Goal: Transaction & Acquisition: Obtain resource

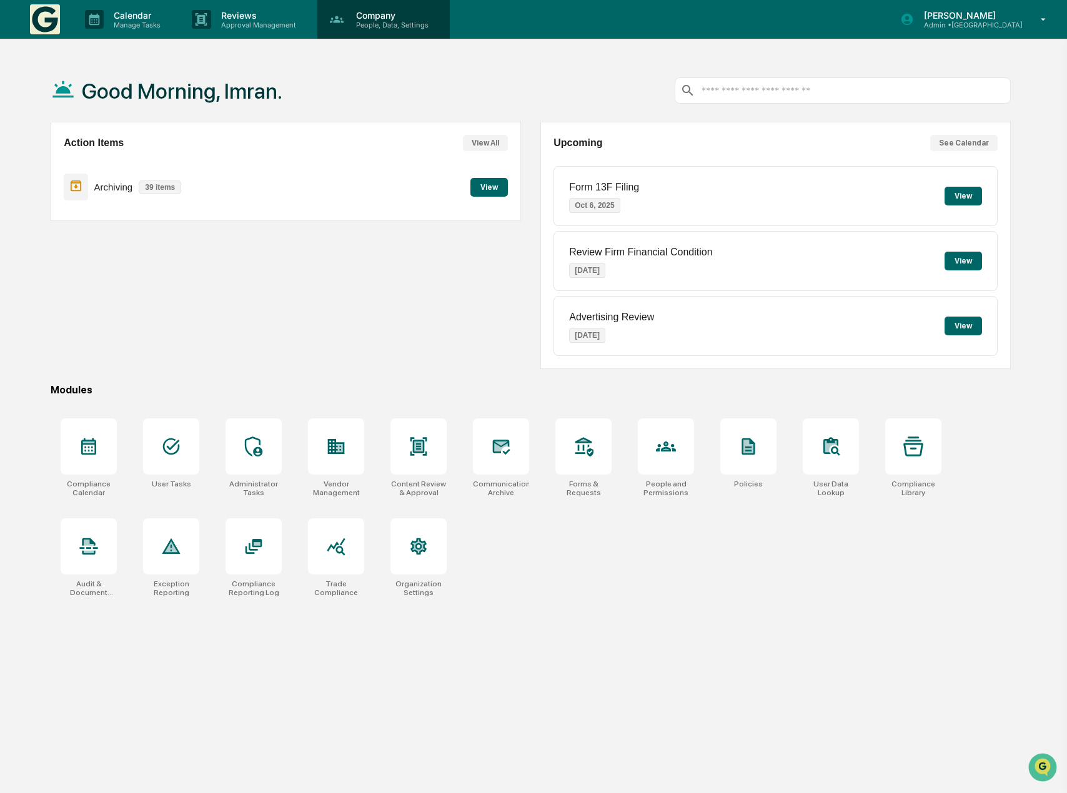
click at [358, 21] on p "People, Data, Settings" at bounding box center [390, 25] width 89 height 9
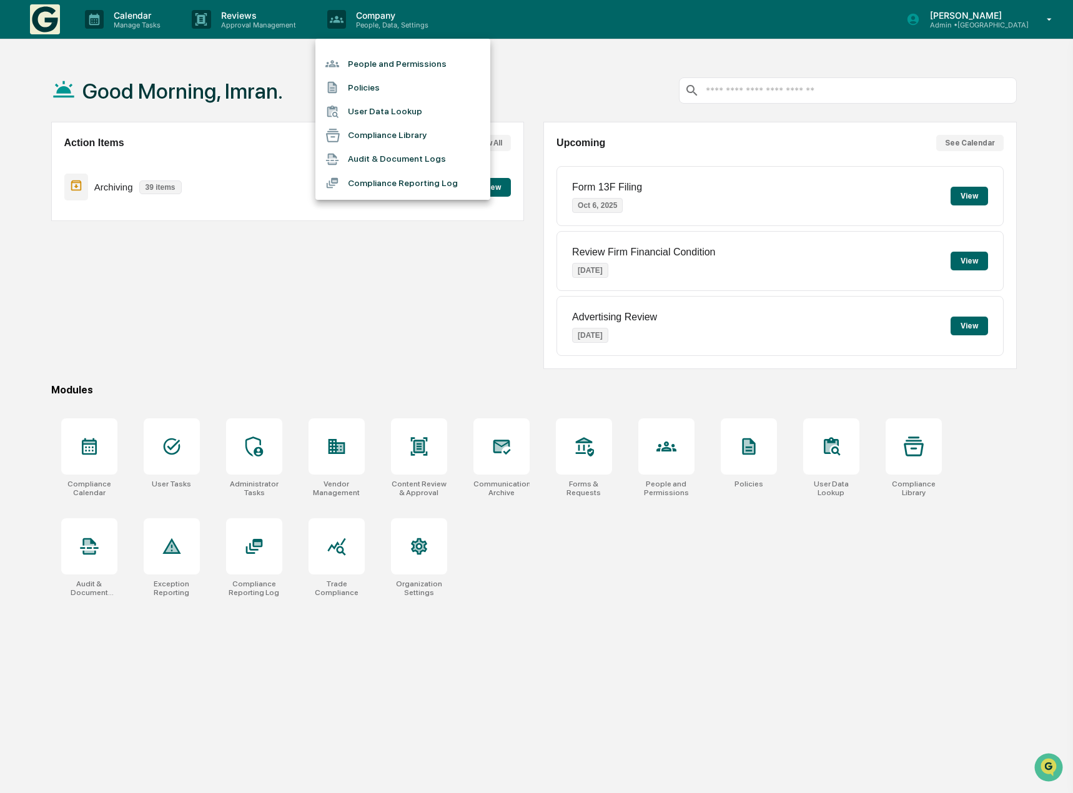
click at [990, 21] on div at bounding box center [536, 396] width 1073 height 793
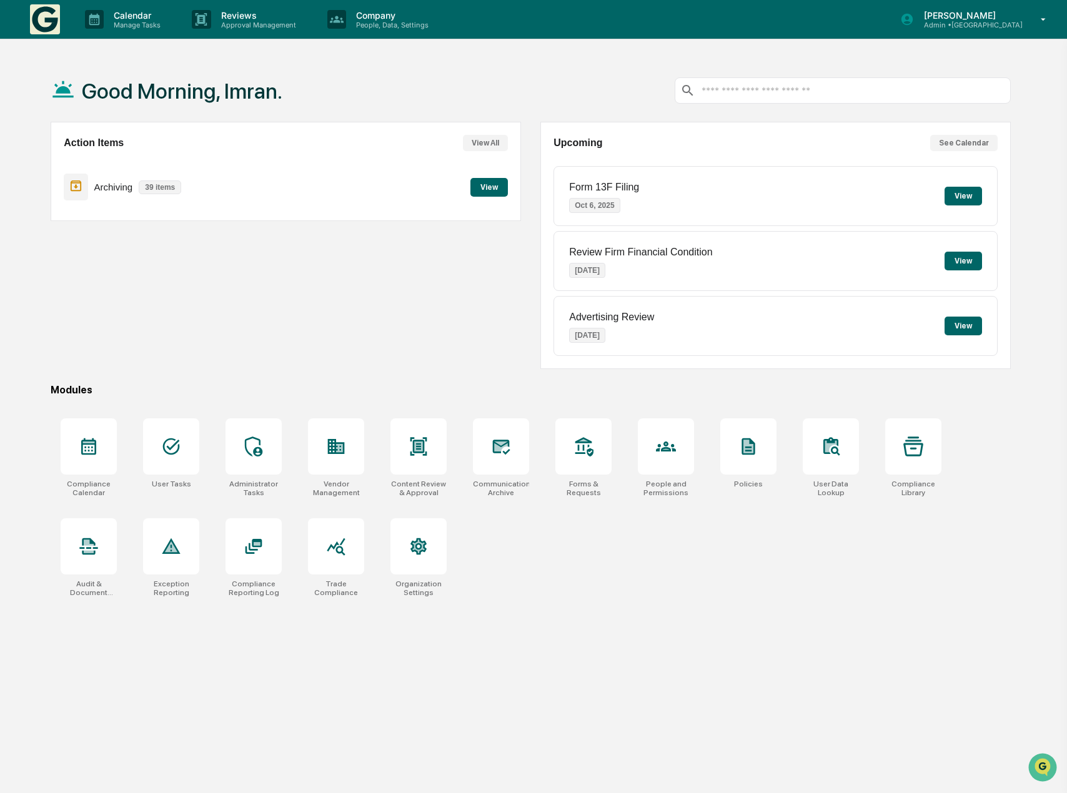
click at [990, 21] on p "Admin • [GEOGRAPHIC_DATA]" at bounding box center [968, 25] width 109 height 9
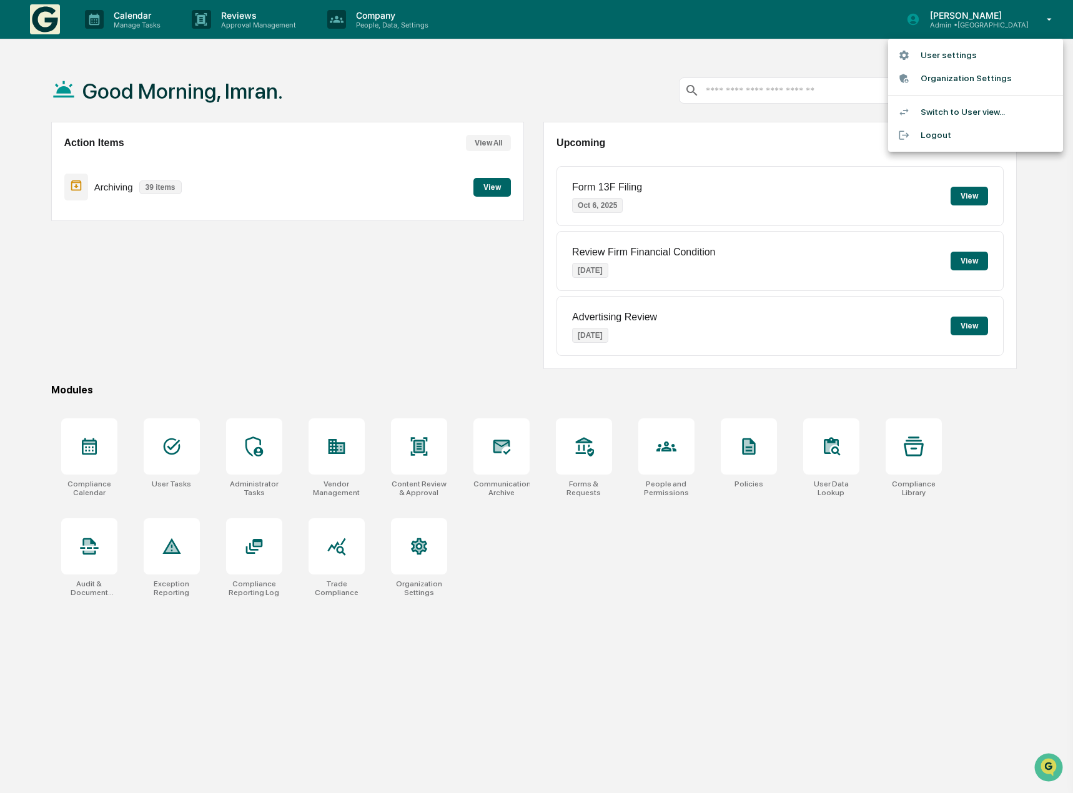
click at [956, 73] on li "Organization Settings" at bounding box center [975, 78] width 175 height 23
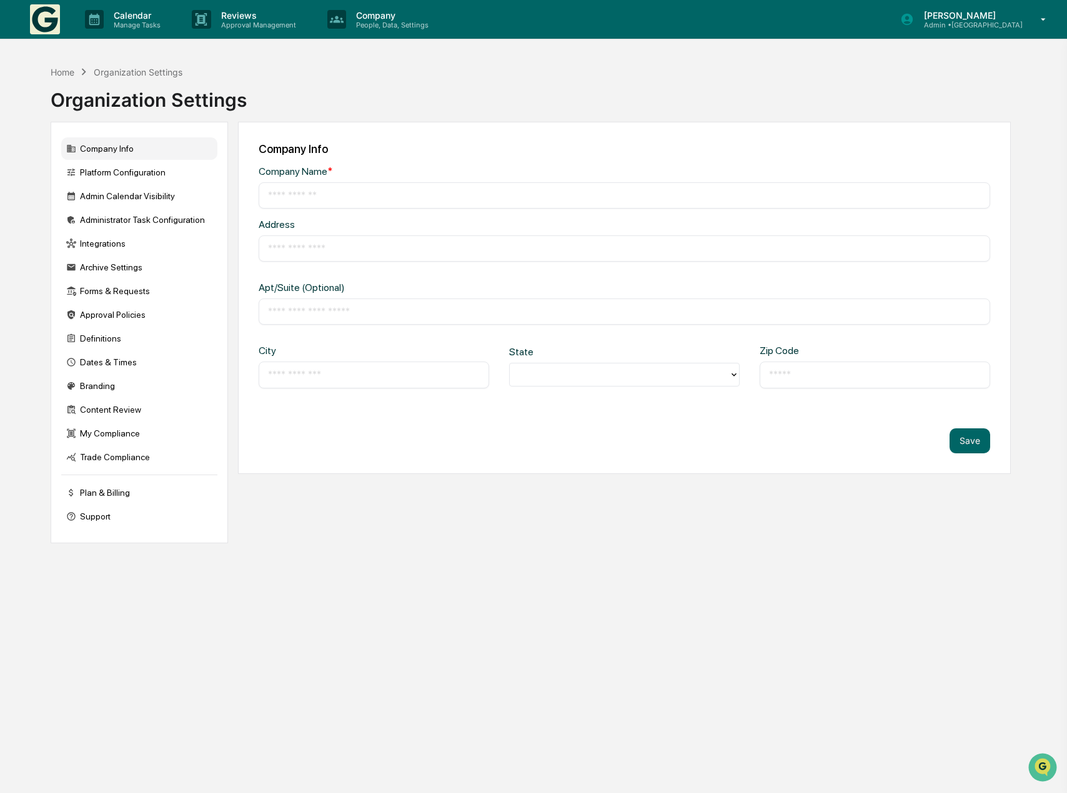
type input "**********"
type input "*********"
type input "******"
type input "*****"
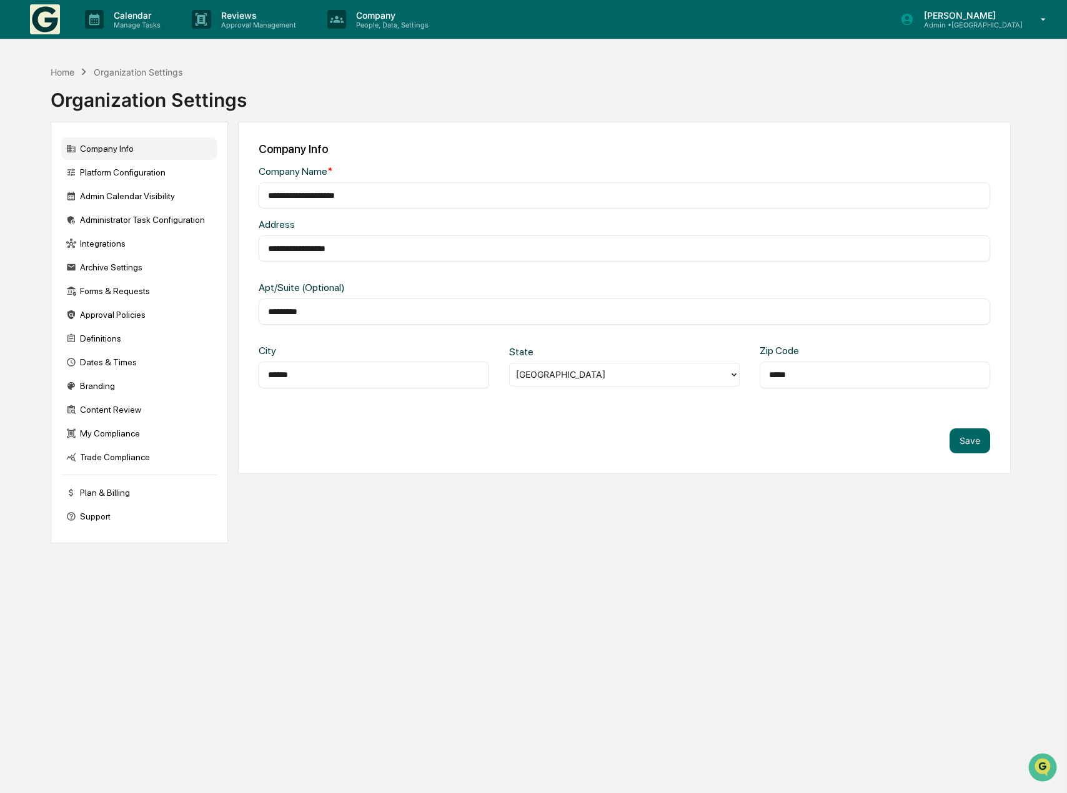
click at [971, 22] on p "Admin • [GEOGRAPHIC_DATA]" at bounding box center [968, 25] width 109 height 9
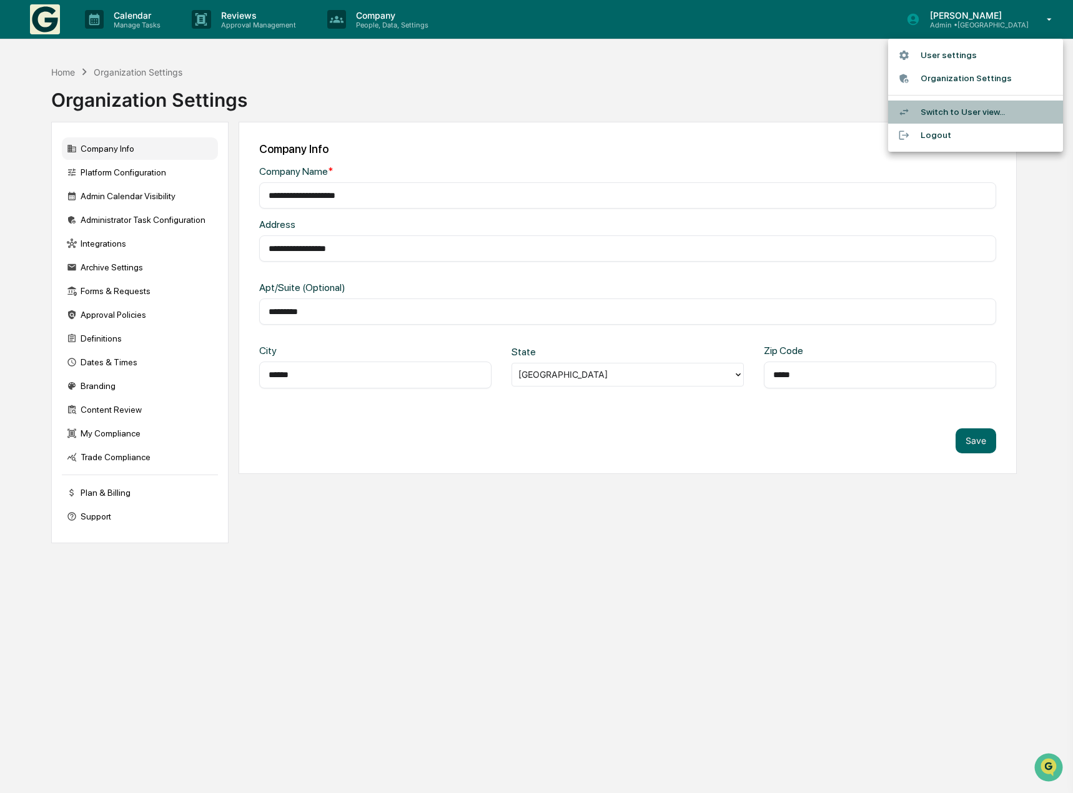
click at [977, 107] on li "Switch to User view..." at bounding box center [975, 112] width 175 height 23
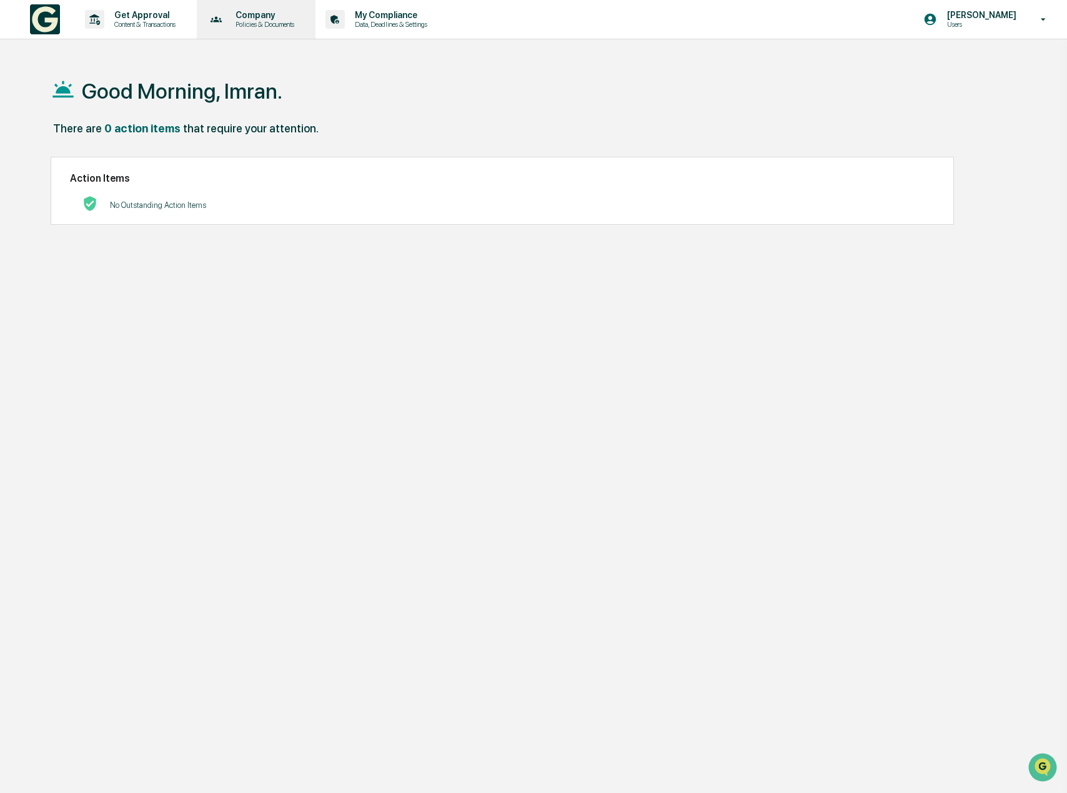
click at [251, 21] on p "Policies & Documents" at bounding box center [263, 24] width 75 height 9
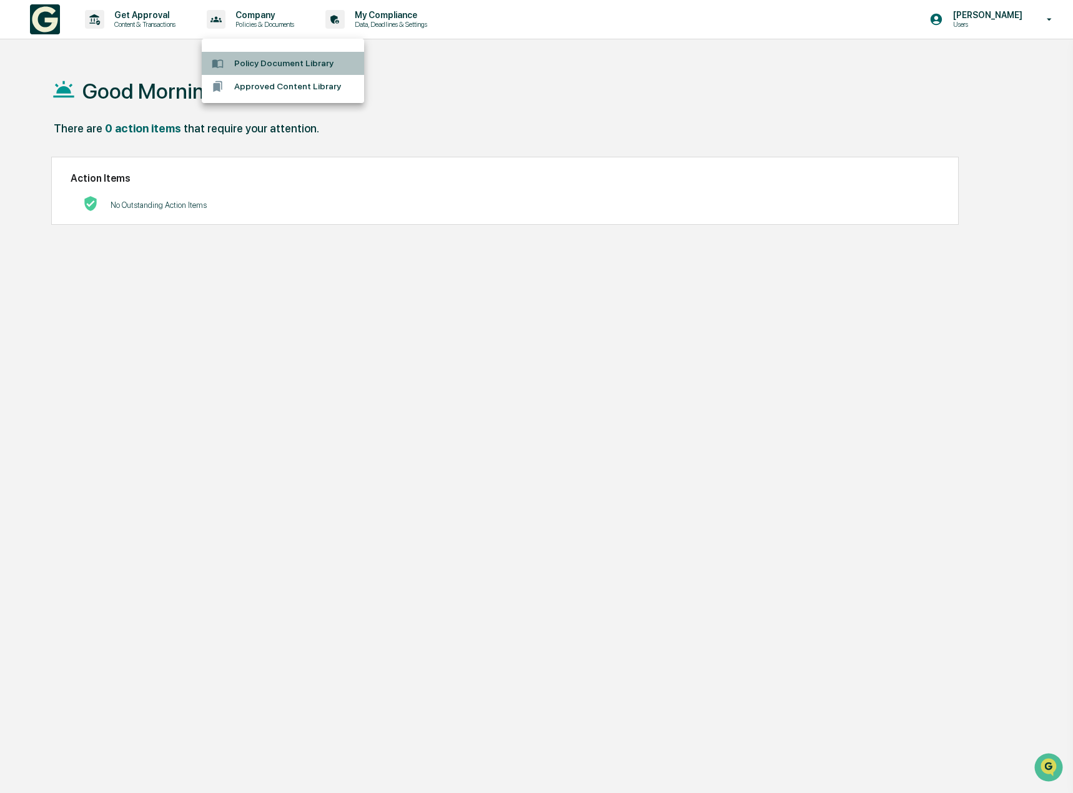
click at [259, 67] on li "Policy Document Library" at bounding box center [283, 63] width 162 height 23
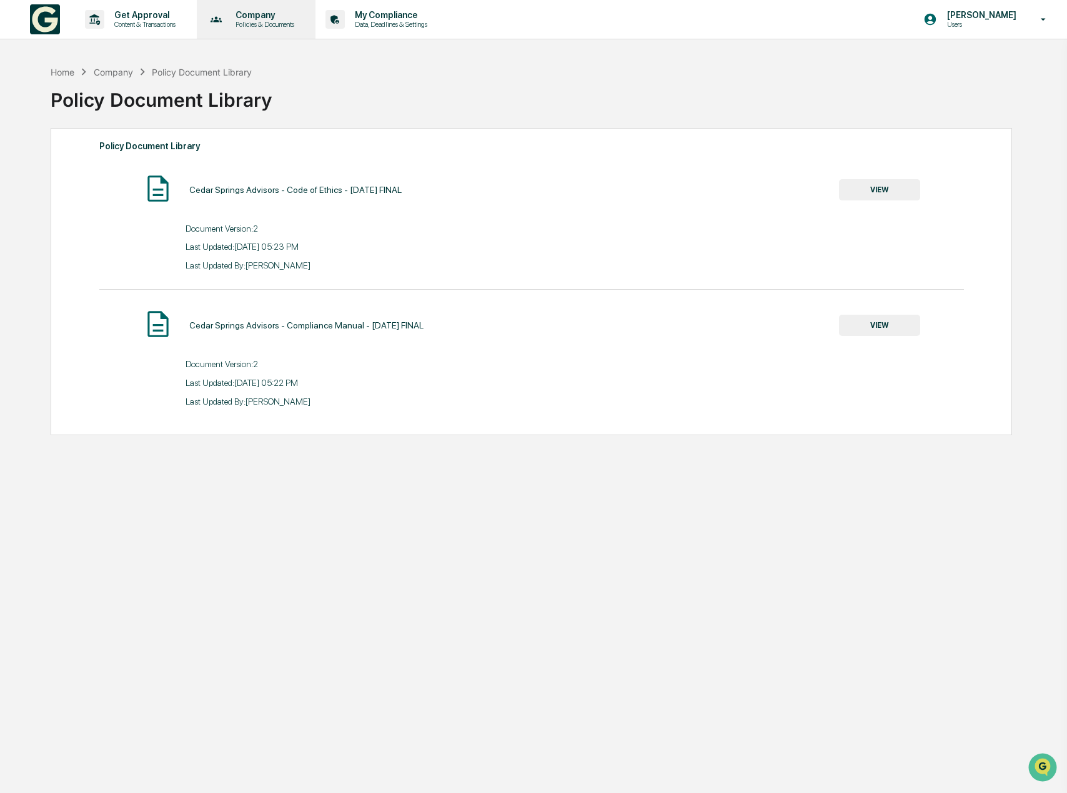
click at [268, 27] on p "Policies & Documents" at bounding box center [263, 24] width 75 height 9
click at [297, 88] on li "Approved Content Library" at bounding box center [283, 86] width 162 height 23
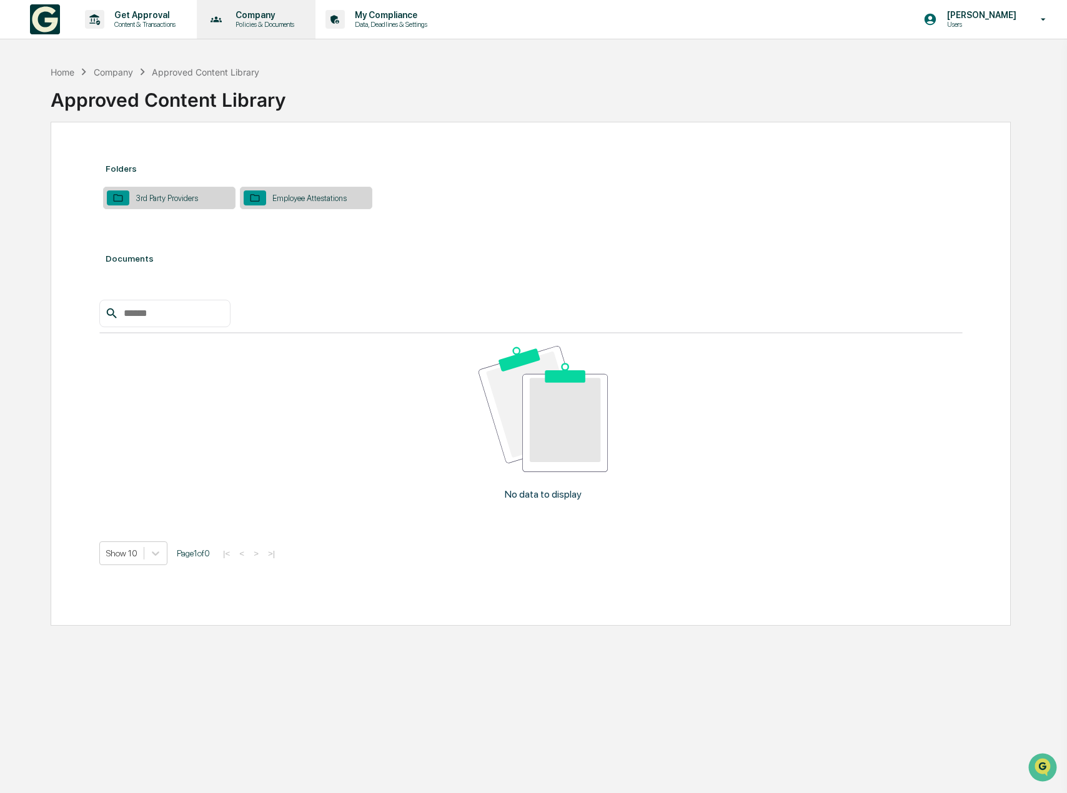
click at [277, 18] on p "Company" at bounding box center [263, 15] width 75 height 10
click at [277, 67] on li "Policy Document Library" at bounding box center [283, 63] width 162 height 23
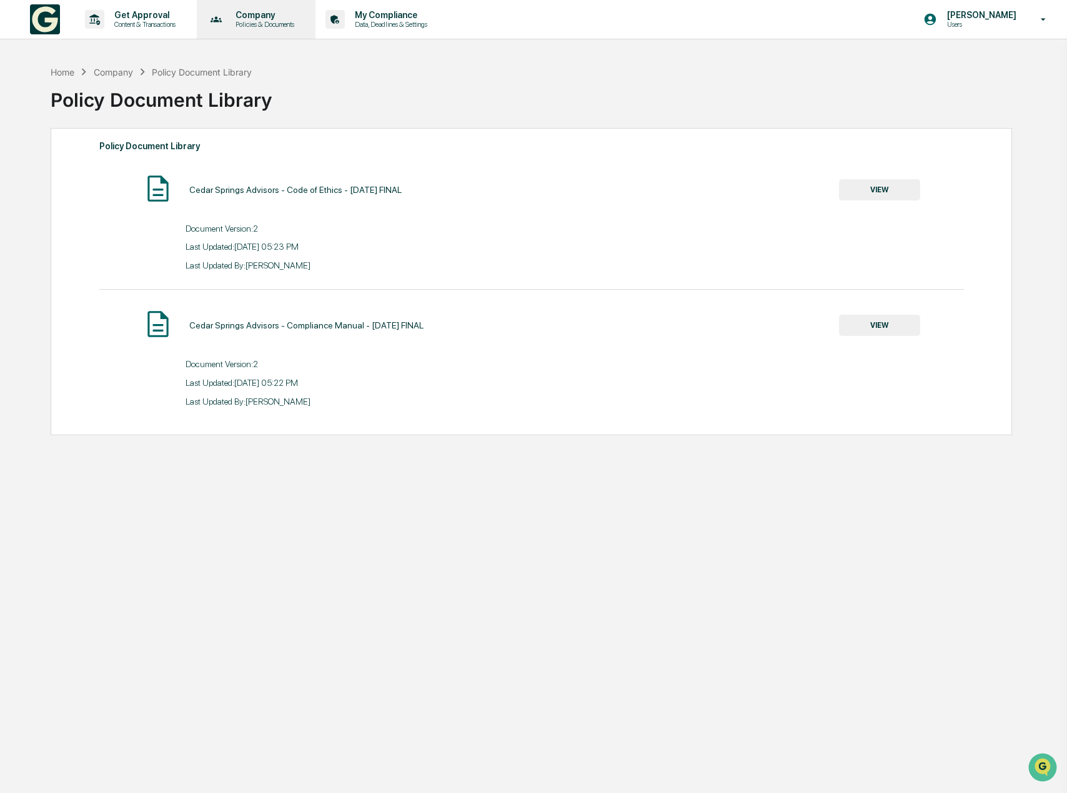
click at [270, 19] on p "Company" at bounding box center [263, 15] width 75 height 10
click at [276, 85] on li "Approved Content Library" at bounding box center [283, 86] width 162 height 23
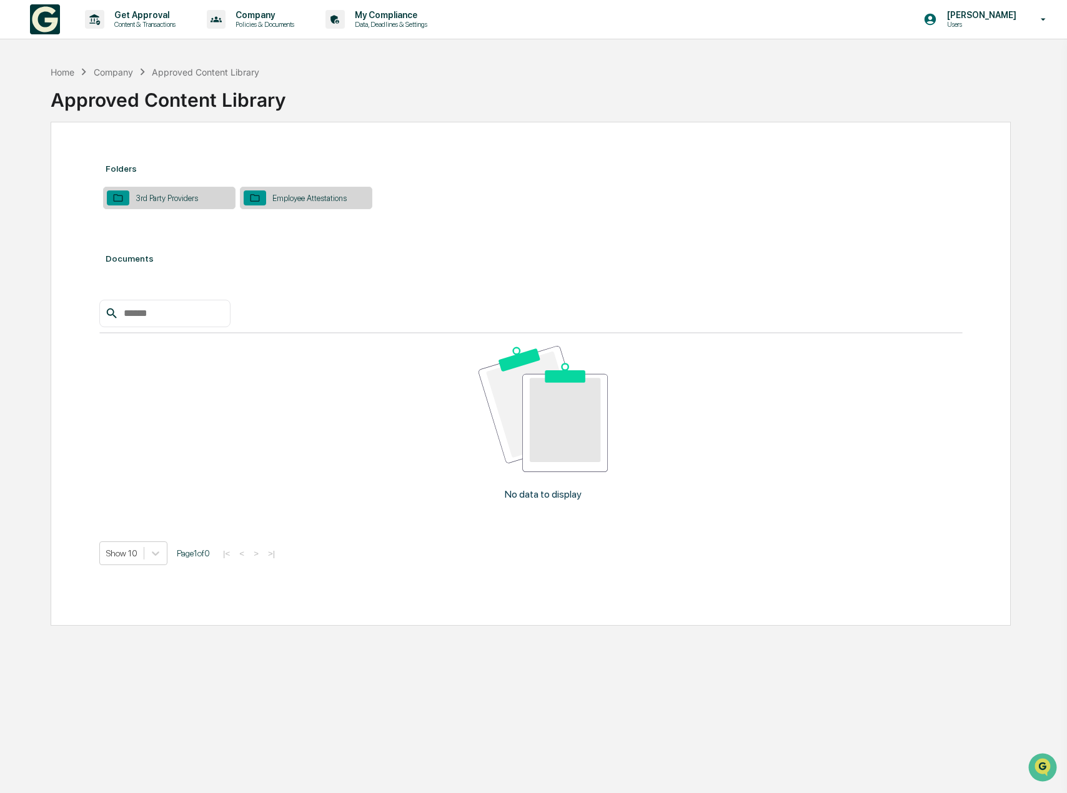
click at [170, 199] on div "3rd Party Providers" at bounding box center [166, 198] width 75 height 9
click at [310, 195] on div "Employee Attestations" at bounding box center [309, 198] width 87 height 9
click at [265, 28] on p "Policies & Documents" at bounding box center [263, 24] width 75 height 9
click at [264, 62] on li "Policy Document Library" at bounding box center [283, 63] width 162 height 23
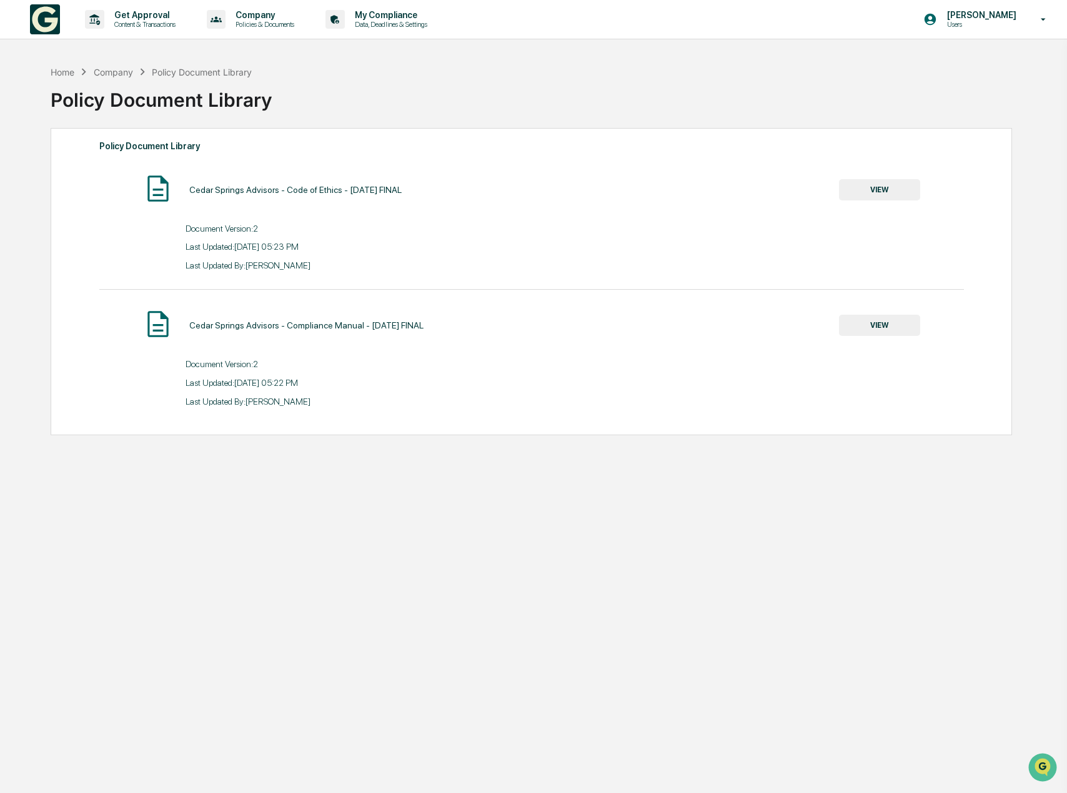
click at [876, 322] on button "VIEW" at bounding box center [879, 325] width 81 height 21
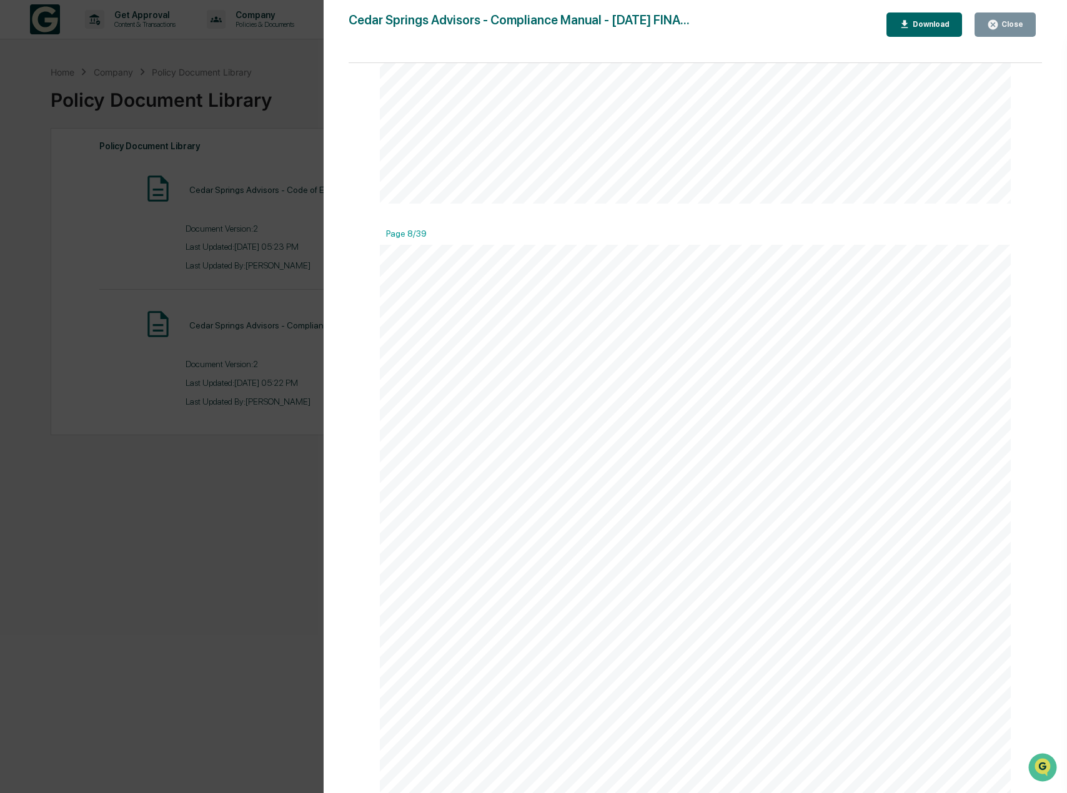
click at [938, 31] on button "Download" at bounding box center [925, 24] width 76 height 24
click at [725, 362] on div "CEDAR SPRINGS ADVISORS, LLC Compliance Manual [DATE] Private and Confidential" at bounding box center [695, 437] width 631 height 817
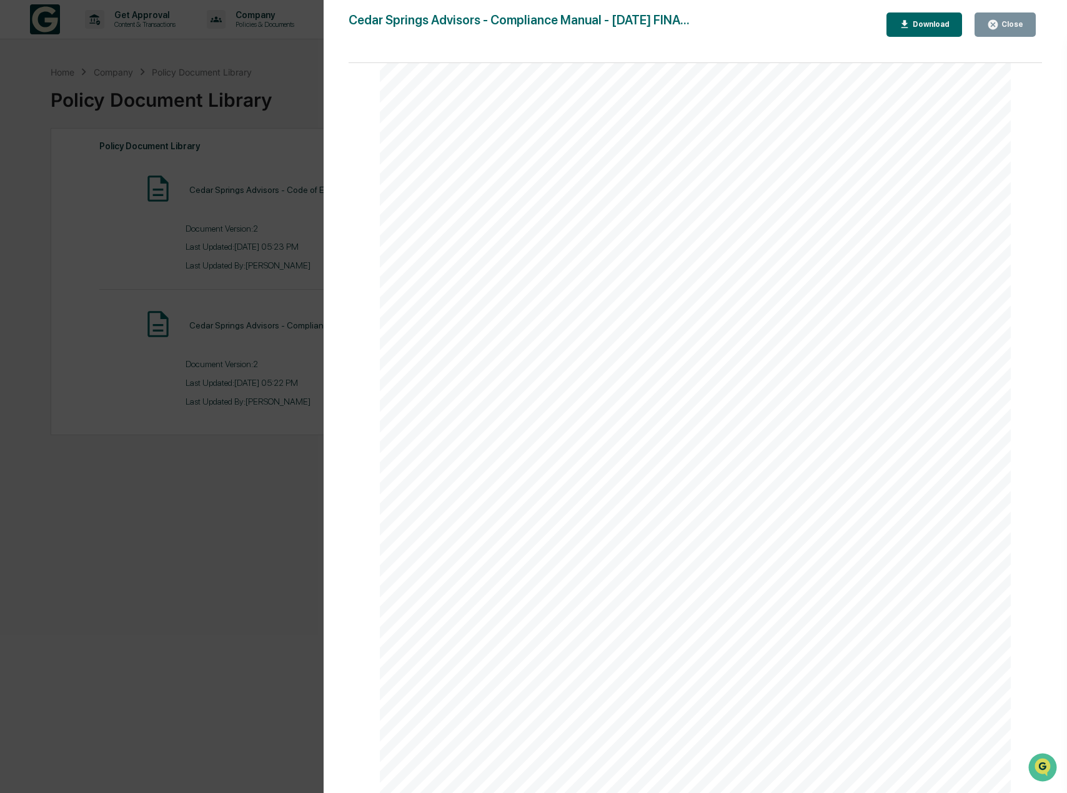
click at [640, 267] on span "CEDAR SPRINGS ADVISORS, LLC" at bounding box center [587, 270] width 267 height 21
click at [658, 332] on div "Cedar Springs Advisors, LLC Compliance Manual 3 documents. In addition, the CCO…" at bounding box center [695, 603] width 631 height 817
